Goal: Transaction & Acquisition: Purchase product/service

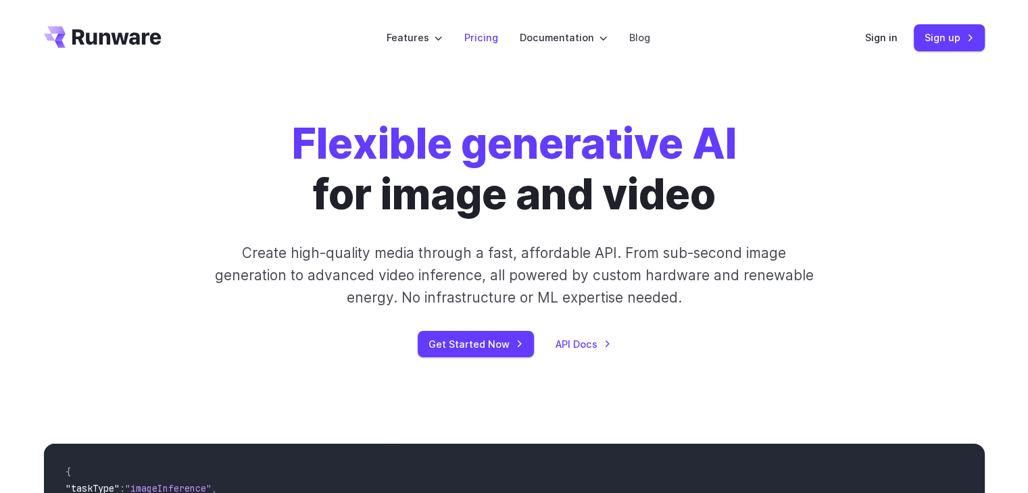
drag, startPoint x: 466, startPoint y: 43, endPoint x: 482, endPoint y: 39, distance: 16.7
click at [482, 39] on li "Pricing" at bounding box center [480, 37] width 55 height 37
click at [482, 39] on link "Pricing" at bounding box center [481, 38] width 34 height 16
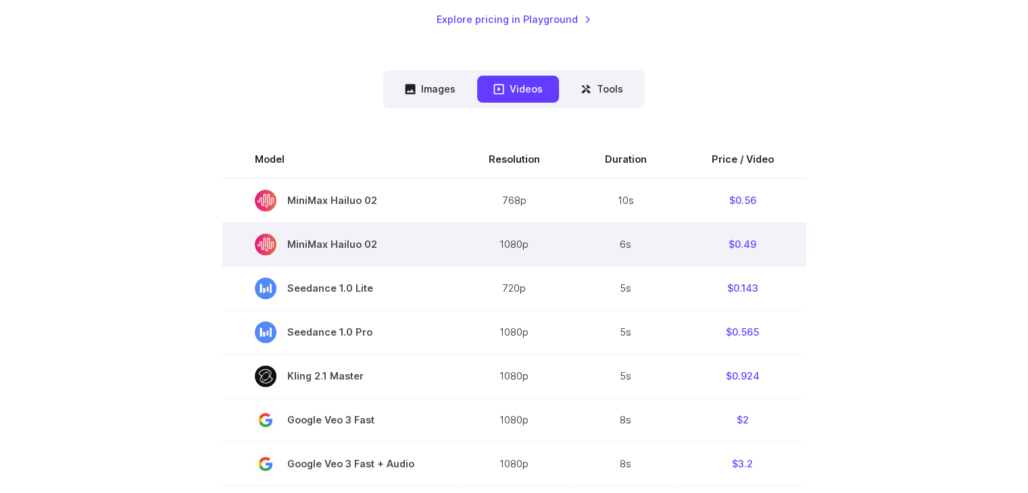
scroll to position [312, 0]
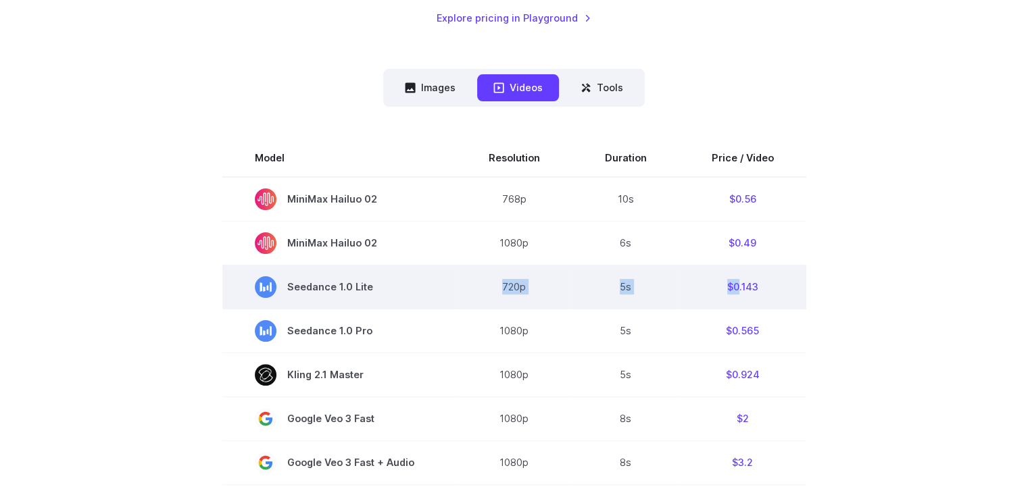
drag, startPoint x: 496, startPoint y: 287, endPoint x: 734, endPoint y: 286, distance: 237.9
click at [734, 286] on tr "Seedance 1.0 Lite 720p 5s $0.143" at bounding box center [514, 287] width 584 height 44
click at [734, 286] on td "$0.143" at bounding box center [742, 287] width 127 height 44
click at [376, 287] on span "Seedance 1.0 Lite" at bounding box center [339, 287] width 169 height 22
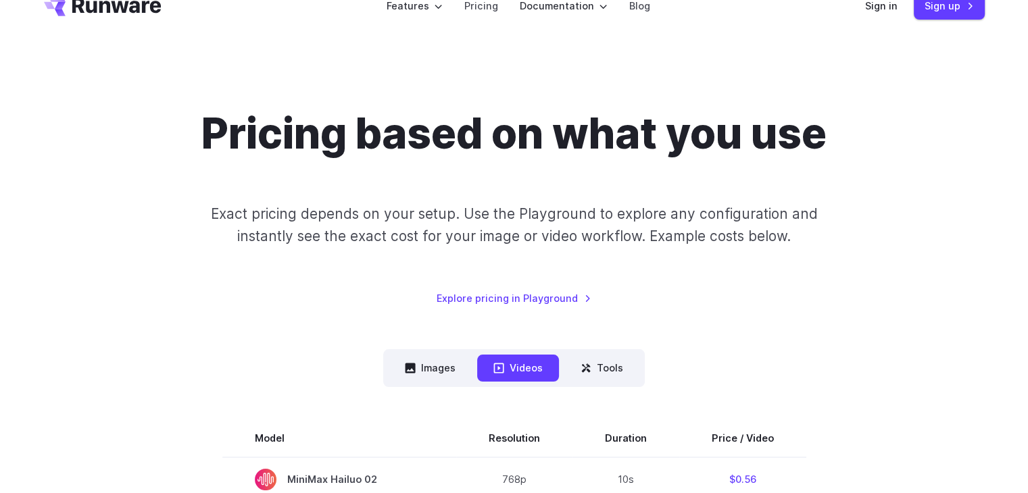
scroll to position [0, 0]
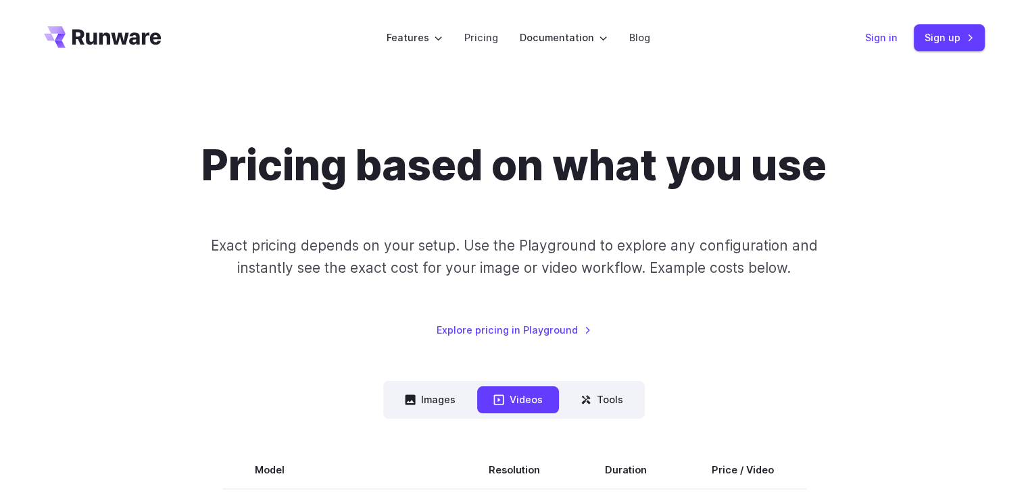
click at [871, 39] on link "Sign in" at bounding box center [881, 38] width 32 height 16
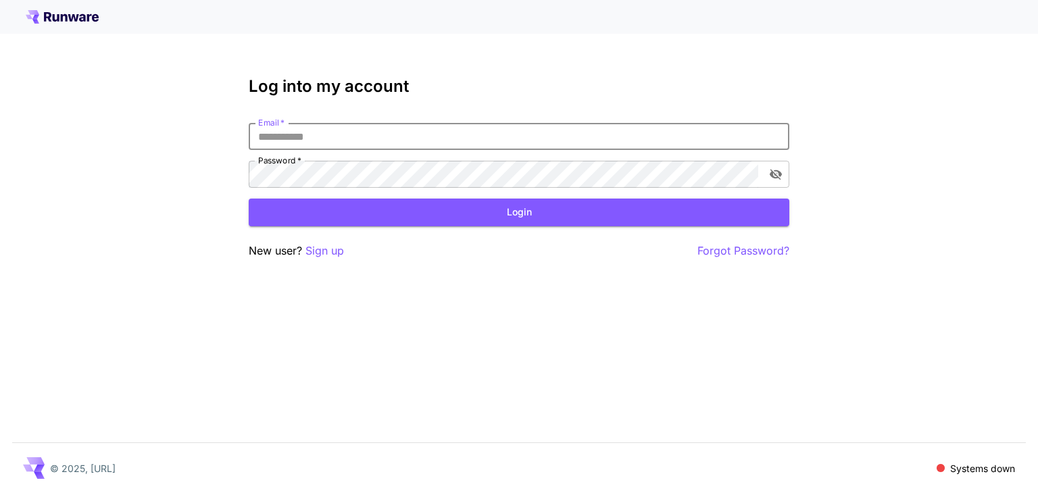
click at [543, 136] on input "Email   *" at bounding box center [519, 136] width 541 height 27
